Goal: Transaction & Acquisition: Purchase product/service

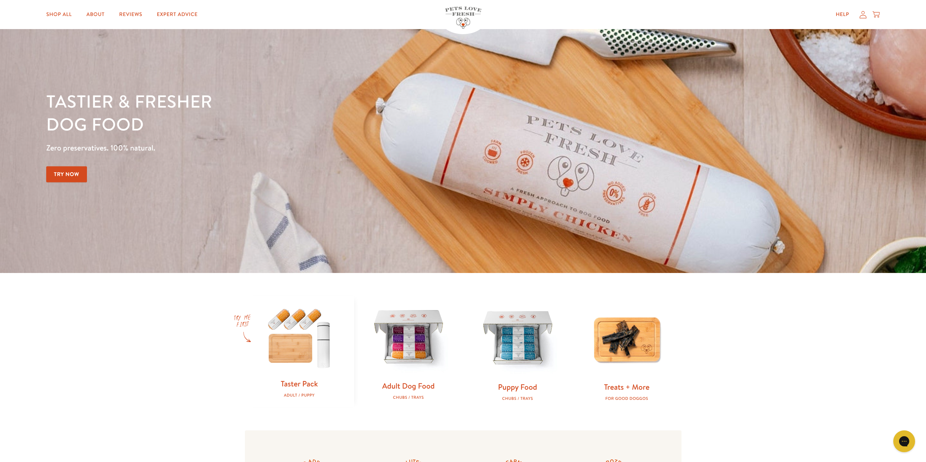
scroll to position [36, 0]
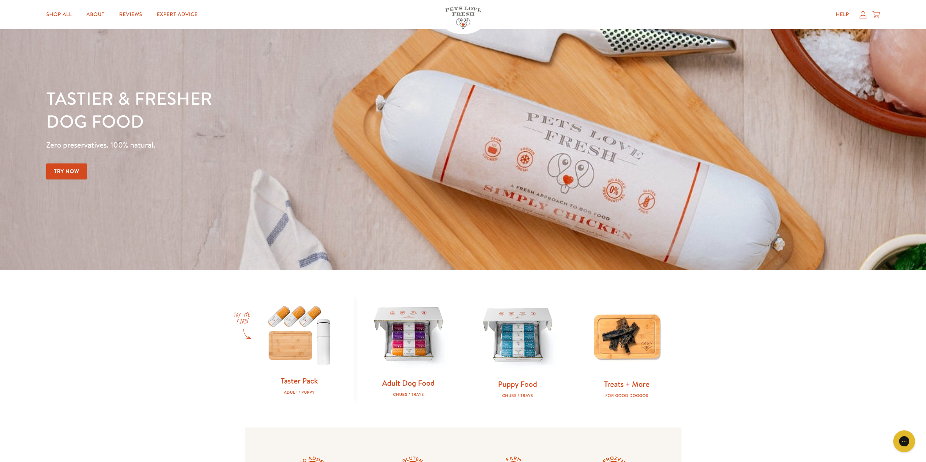
click at [428, 342] on img at bounding box center [409, 336] width 86 height 86
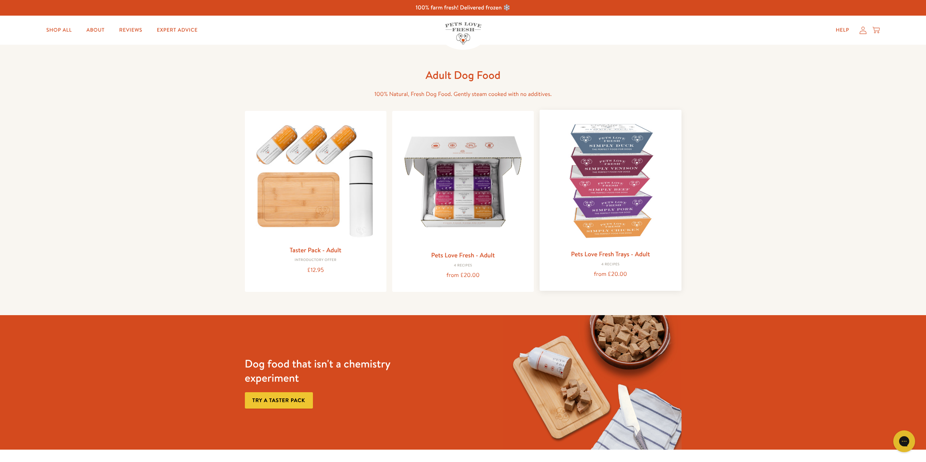
click at [613, 185] on img at bounding box center [610, 181] width 130 height 130
click at [353, 215] on img at bounding box center [316, 178] width 130 height 125
click at [468, 191] on img at bounding box center [463, 181] width 130 height 130
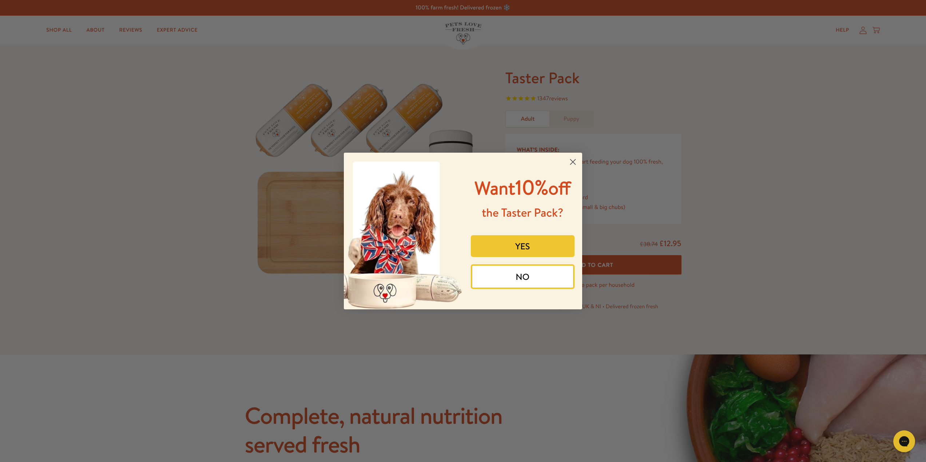
click at [573, 163] on circle "Close dialog" at bounding box center [573, 162] width 12 height 12
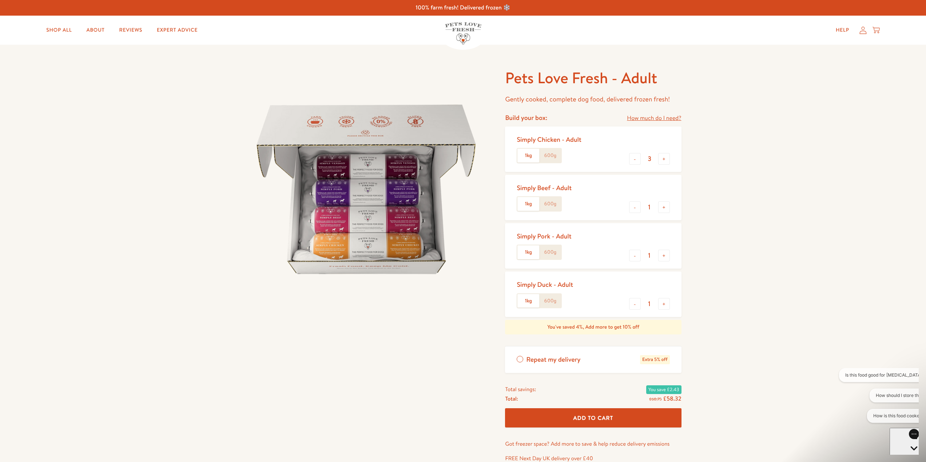
click at [534, 155] on label "1kg" at bounding box center [528, 156] width 22 height 14
click at [0, 0] on input "1kg" at bounding box center [0, 0] width 0 height 0
click at [547, 159] on label "600g" at bounding box center [550, 156] width 22 height 14
click at [0, 0] on input "600g" at bounding box center [0, 0] width 0 height 0
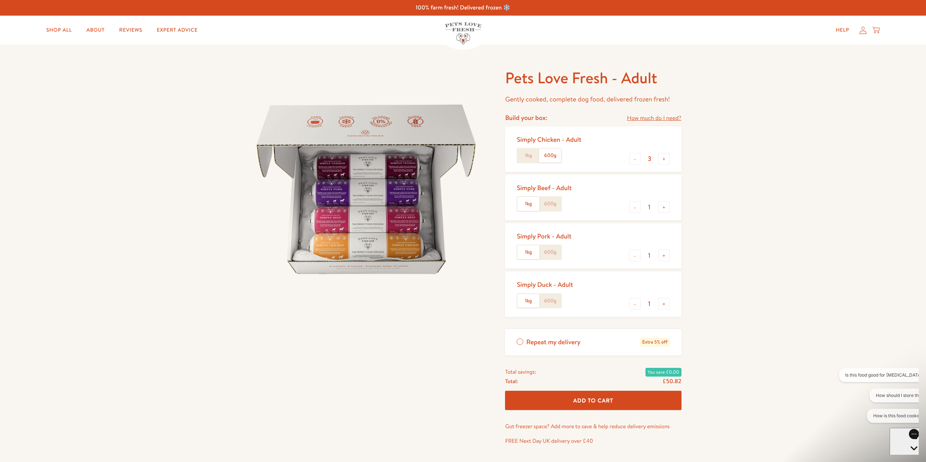
click at [528, 155] on label "1kg" at bounding box center [528, 156] width 22 height 14
click at [0, 0] on input "1kg" at bounding box center [0, 0] width 0 height 0
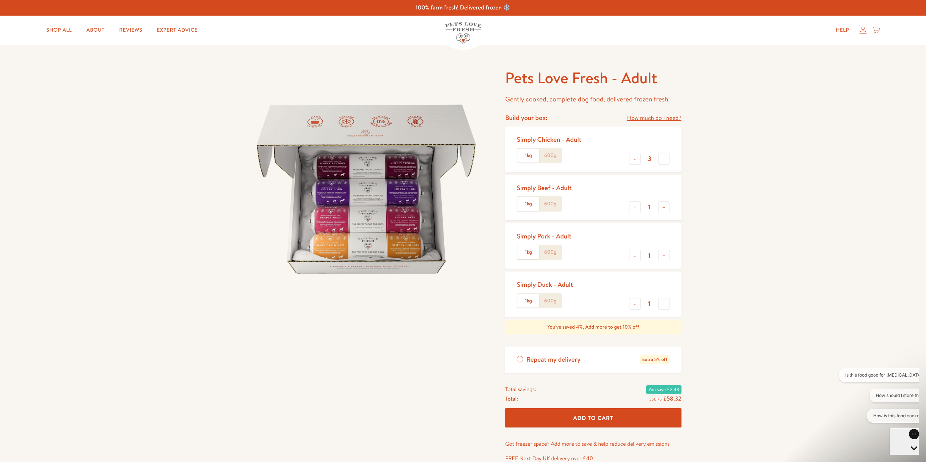
click at [541, 156] on label "600g" at bounding box center [550, 156] width 22 height 14
click at [0, 0] on input "600g" at bounding box center [0, 0] width 0 height 0
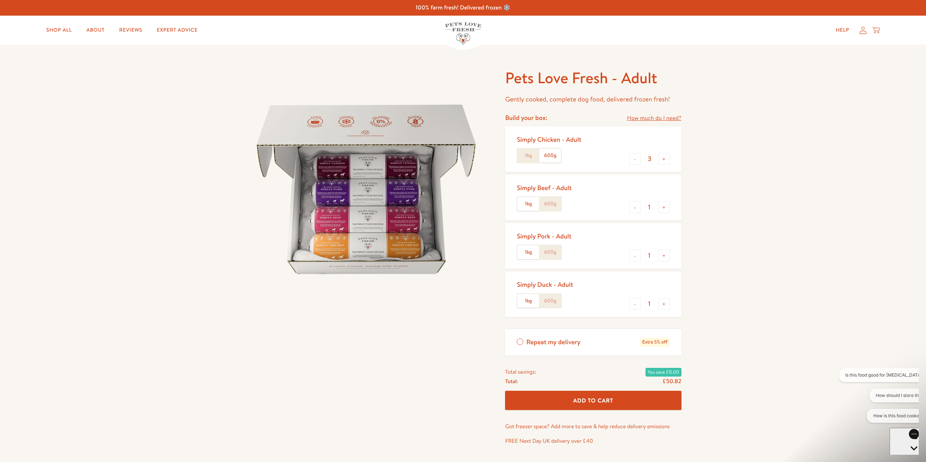
click at [535, 157] on label "1kg" at bounding box center [528, 156] width 22 height 14
click at [0, 0] on input "1kg" at bounding box center [0, 0] width 0 height 0
